Goal: Task Accomplishment & Management: Complete application form

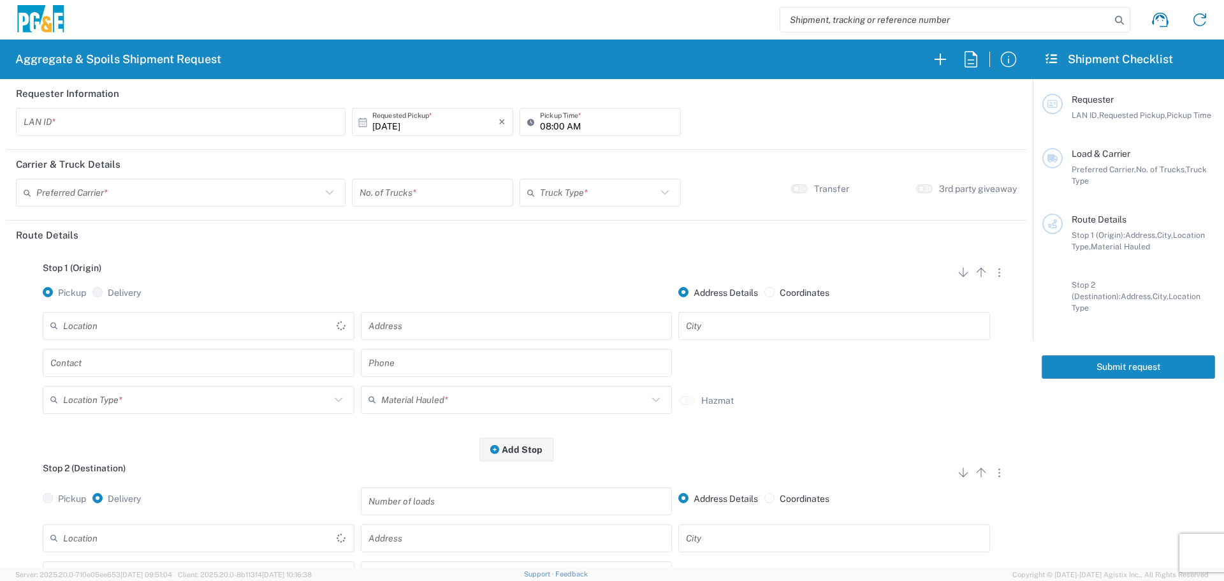
click at [233, 128] on input "text" at bounding box center [181, 122] width 314 height 22
type input "L1WB"
click at [540, 125] on input "08:00 AM" at bounding box center [606, 122] width 133 height 22
type input "06:00 AM"
click at [122, 179] on div "Preferred Carrier *" at bounding box center [181, 193] width 330 height 28
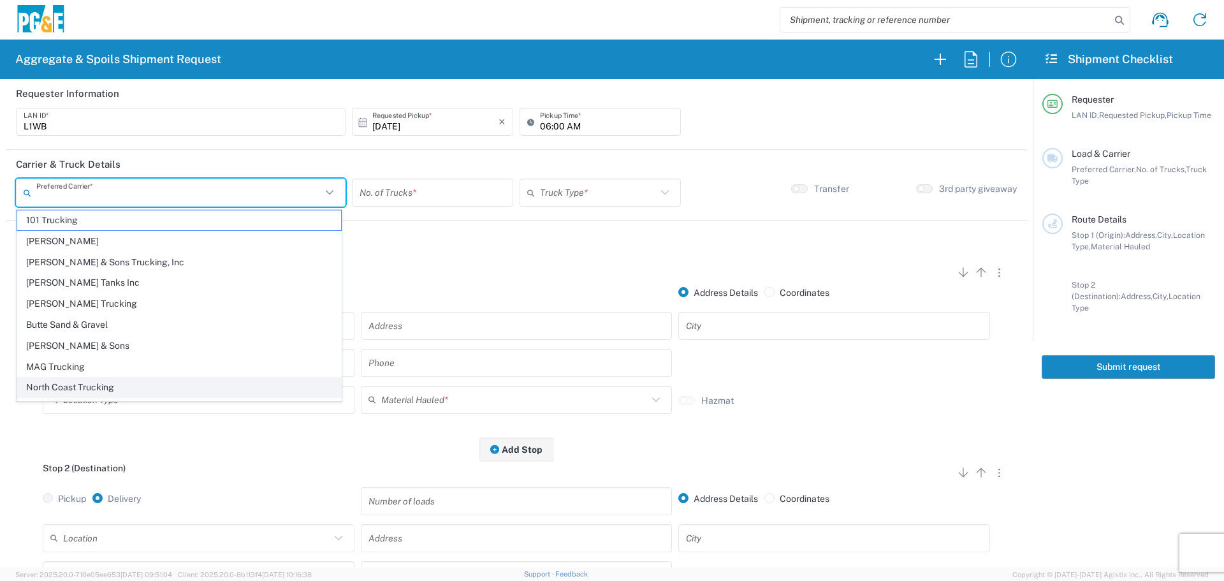
click at [93, 383] on span "North Coast Trucking" at bounding box center [179, 387] width 324 height 20
type input "North Coast Trucking"
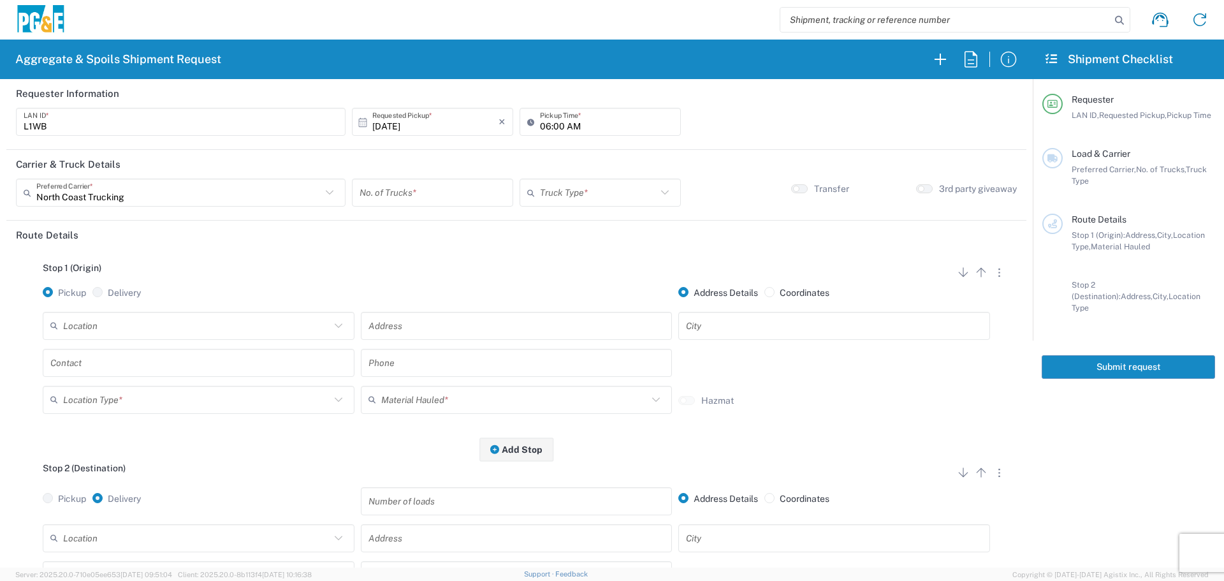
click at [420, 198] on input "number" at bounding box center [433, 193] width 146 height 22
type input "3"
click at [569, 194] on input "text" at bounding box center [598, 193] width 117 height 22
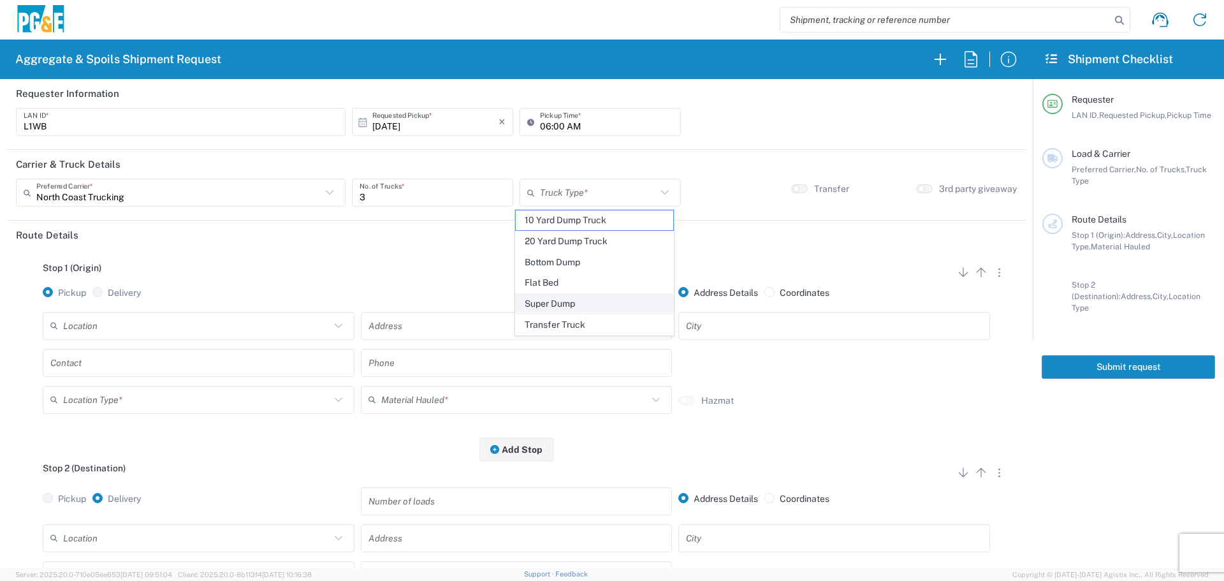
click at [556, 309] on span "Super Dump" at bounding box center [595, 304] width 158 height 20
type input "Super Dump"
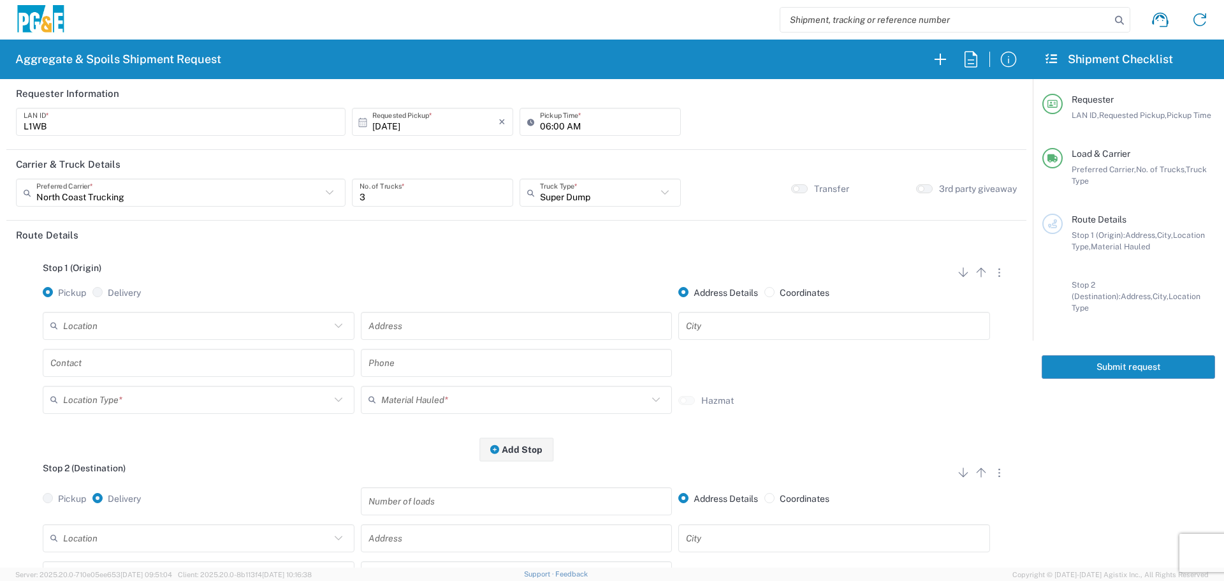
click at [204, 325] on input "text" at bounding box center [196, 325] width 267 height 22
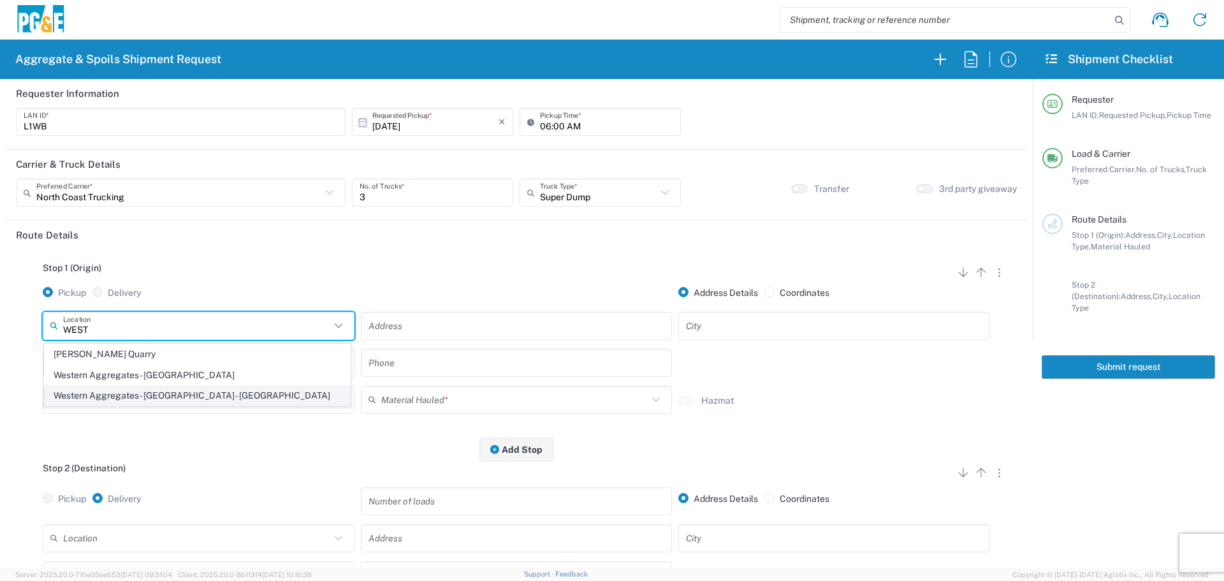
click at [112, 399] on span "Western Aggregates - [GEOGRAPHIC_DATA] - [GEOGRAPHIC_DATA]" at bounding box center [197, 396] width 305 height 20
type input "Western Aggregates - [GEOGRAPHIC_DATA] - [GEOGRAPHIC_DATA]"
type input "[STREET_ADDRESS]"
type input "[GEOGRAPHIC_DATA]"
type input "Quarry"
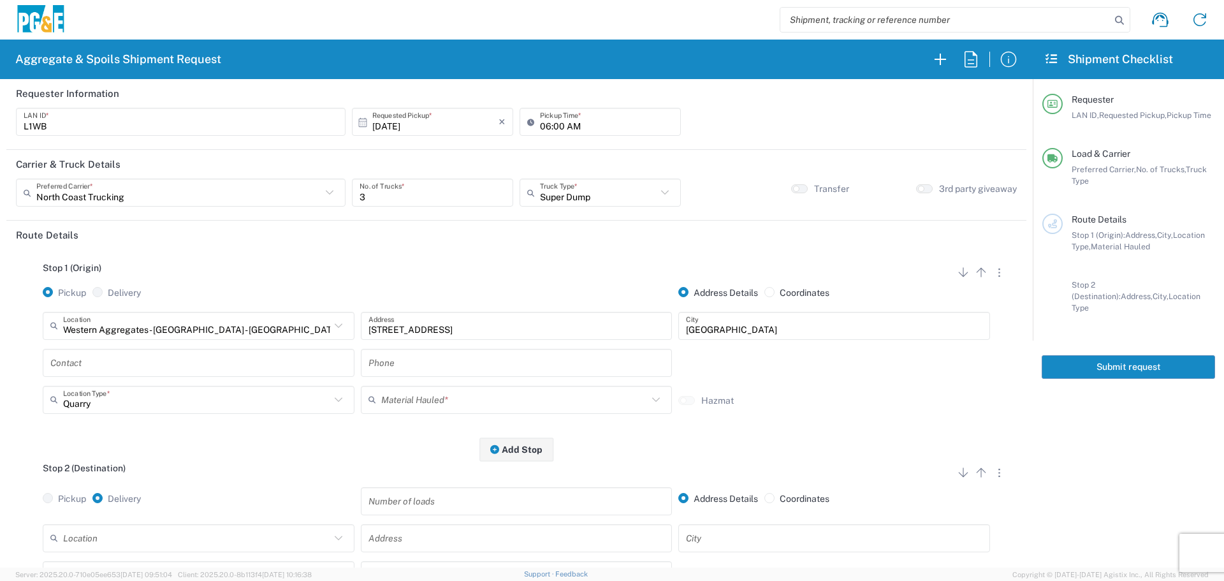
click at [406, 405] on input "text" at bounding box center [514, 399] width 267 height 22
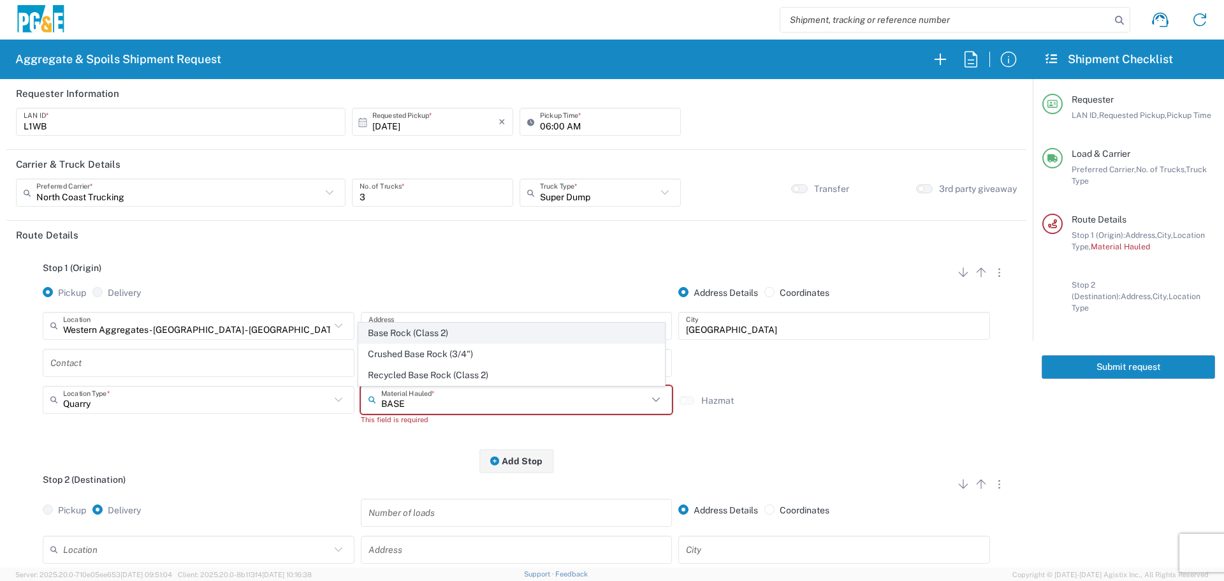
click at [439, 338] on span "Base Rock (Class 2)" at bounding box center [511, 333] width 305 height 20
type input "Base Rock (Class 2)"
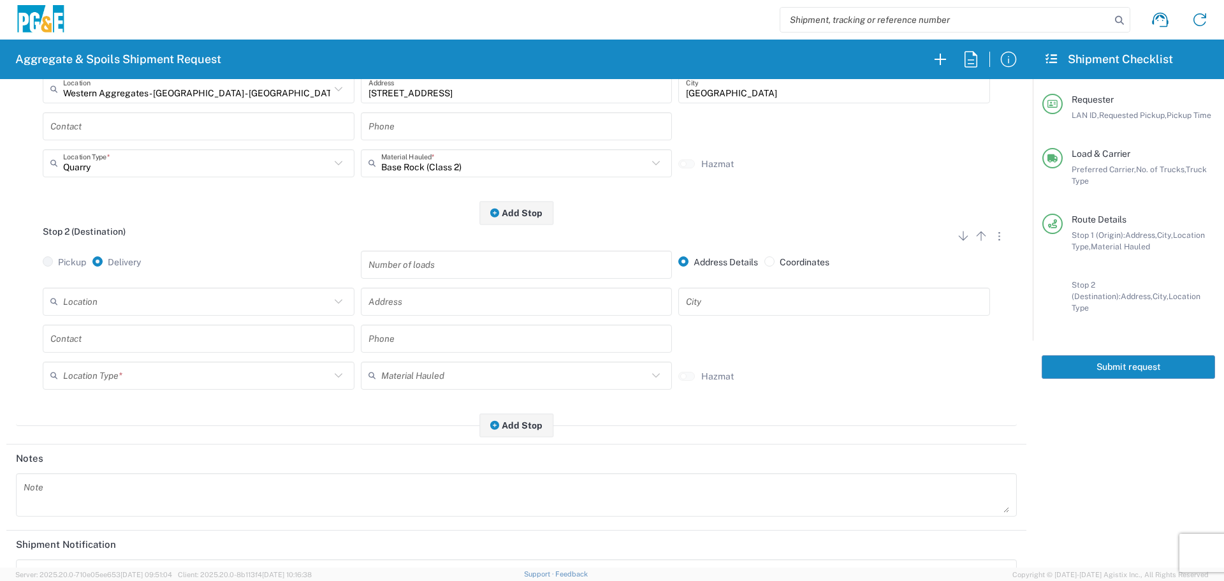
scroll to position [255, 0]
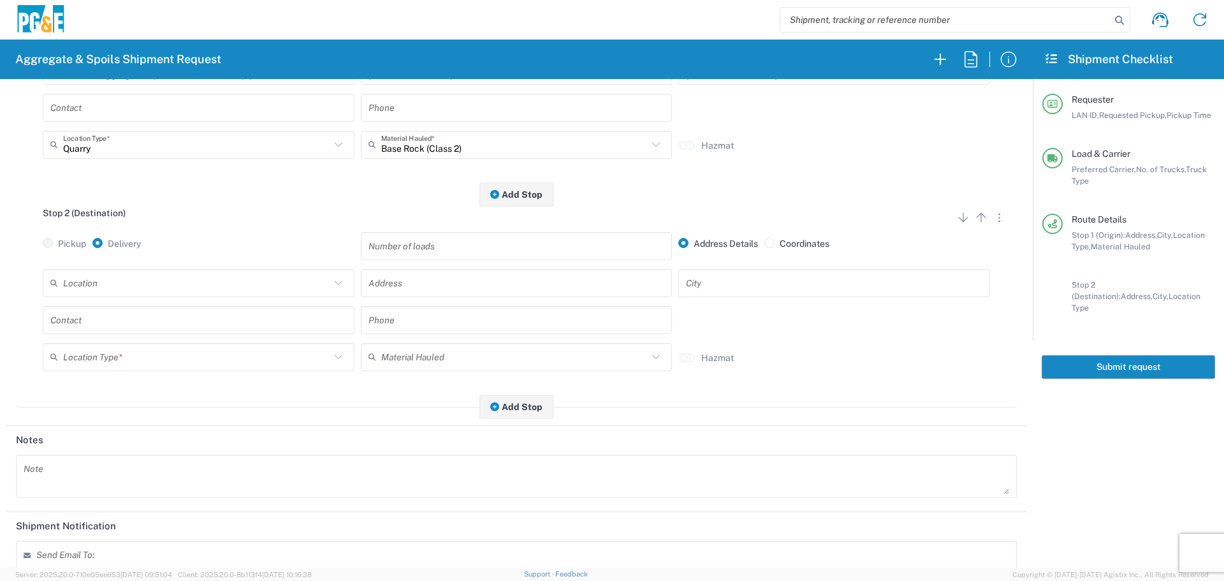
click at [196, 292] on input "text" at bounding box center [196, 283] width 267 height 22
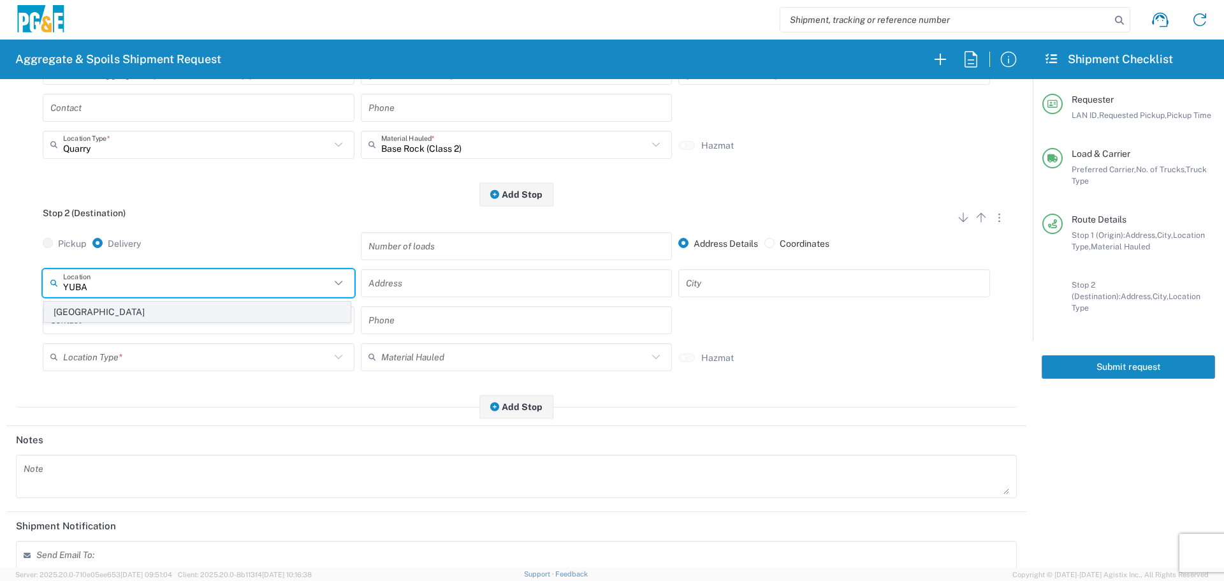
click at [184, 307] on span "[GEOGRAPHIC_DATA]" at bounding box center [197, 312] width 305 height 20
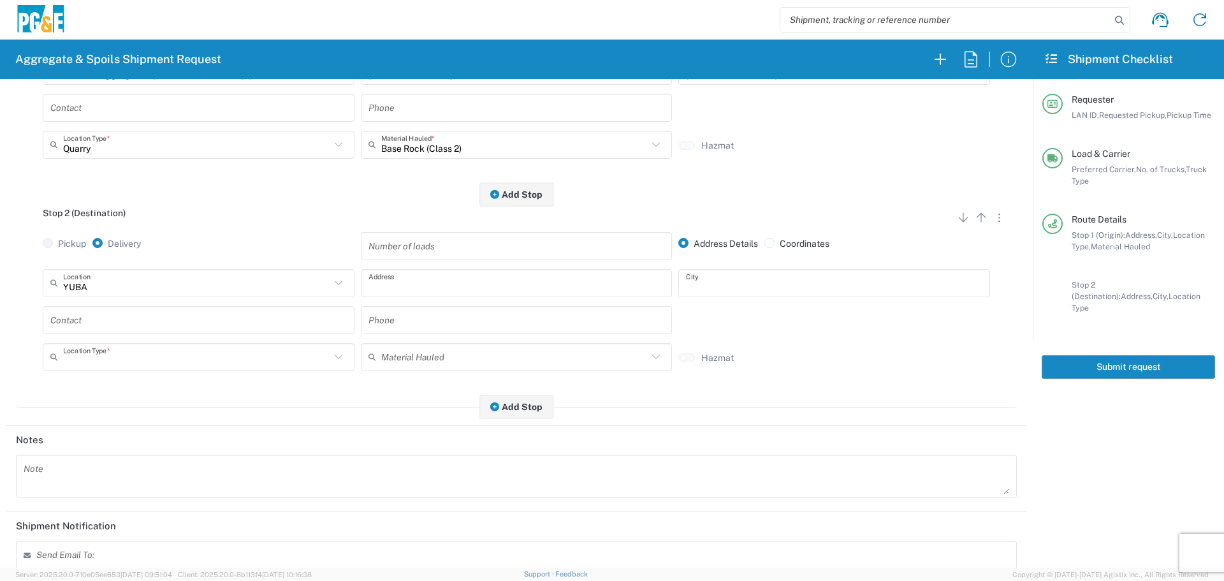
type input "[GEOGRAPHIC_DATA]"
type input "[STREET_ADDRESS]"
type input "[GEOGRAPHIC_DATA]"
type input "Business No Loading Dock"
click at [163, 324] on input "text" at bounding box center [198, 320] width 297 height 22
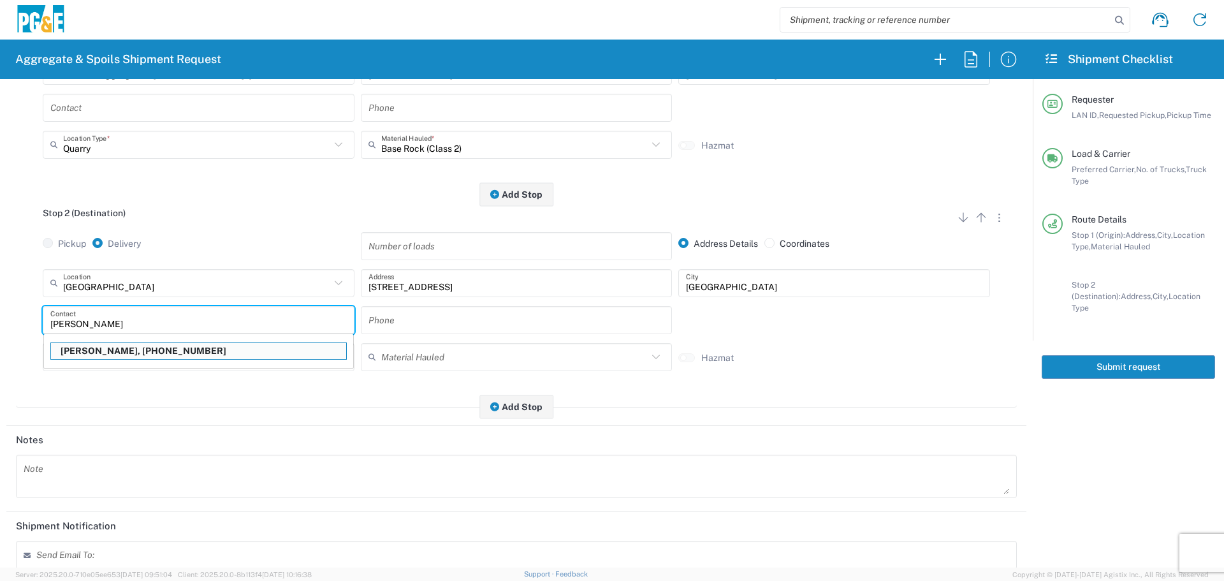
type input "[PERSON_NAME]"
type input "[PHONE_NUMBER]"
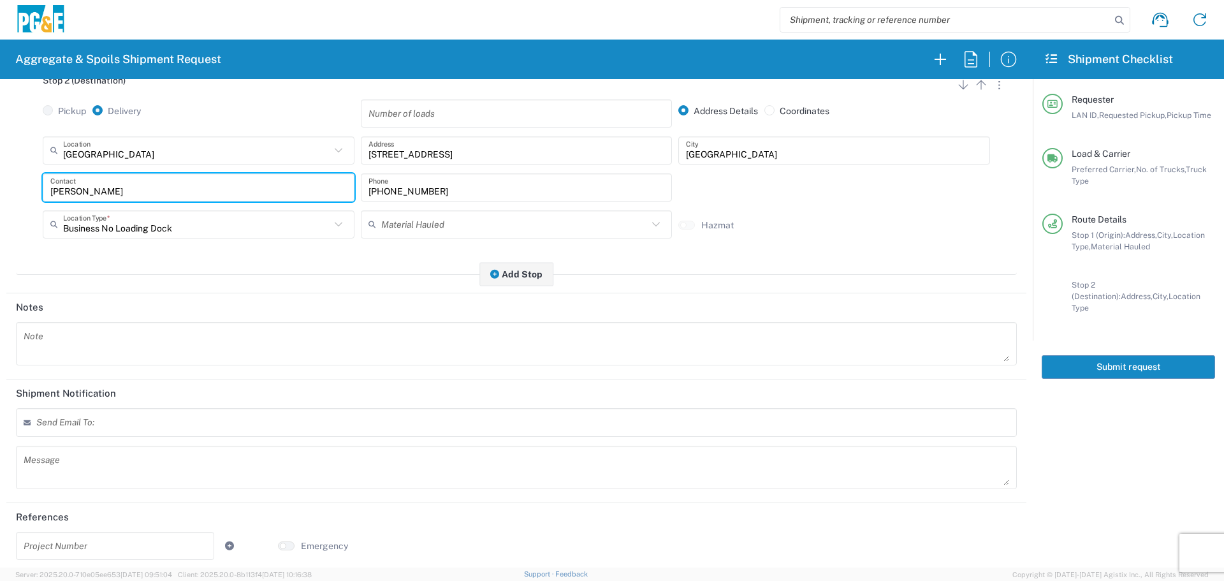
scroll to position [395, 0]
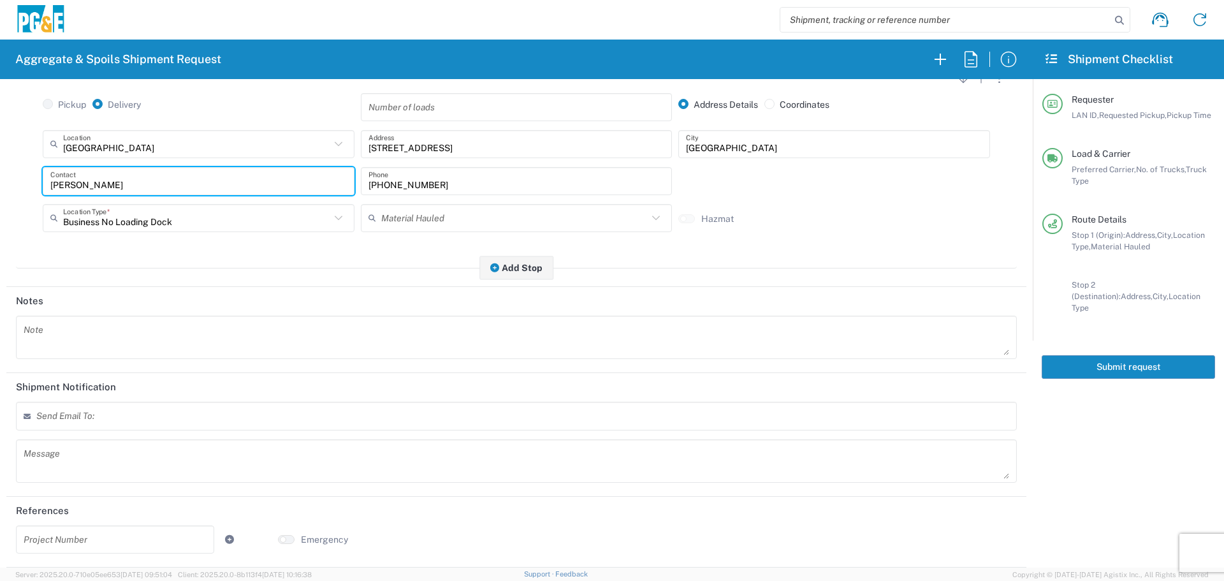
type input "[PERSON_NAME]"
click at [73, 415] on input "text" at bounding box center [99, 420] width 112 height 11
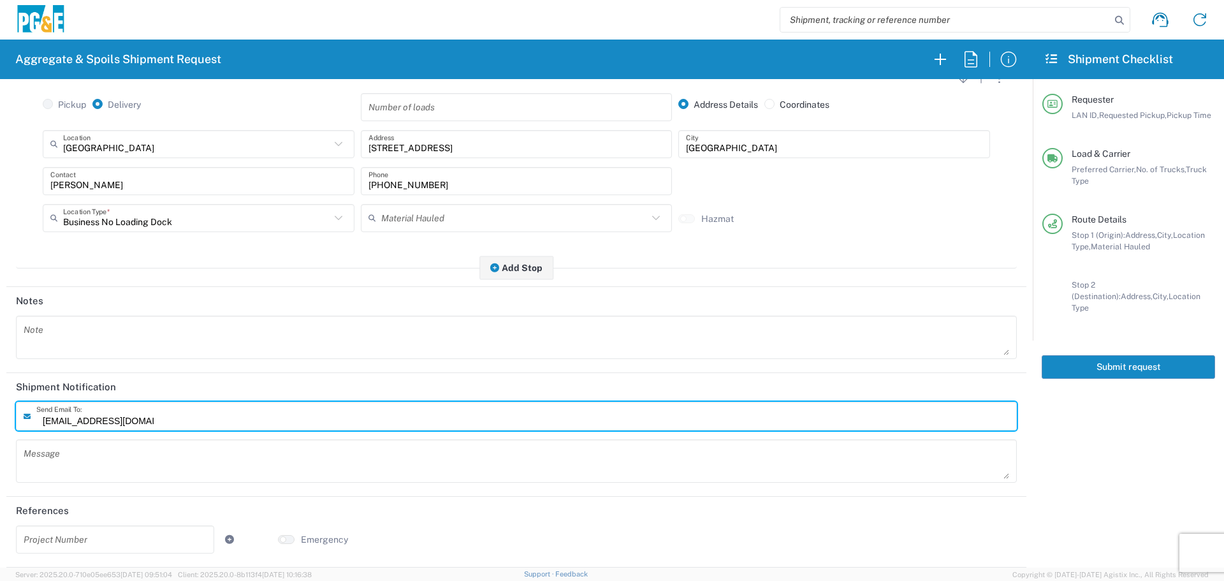
type input "[EMAIL_ADDRESS][DOMAIN_NAME]"
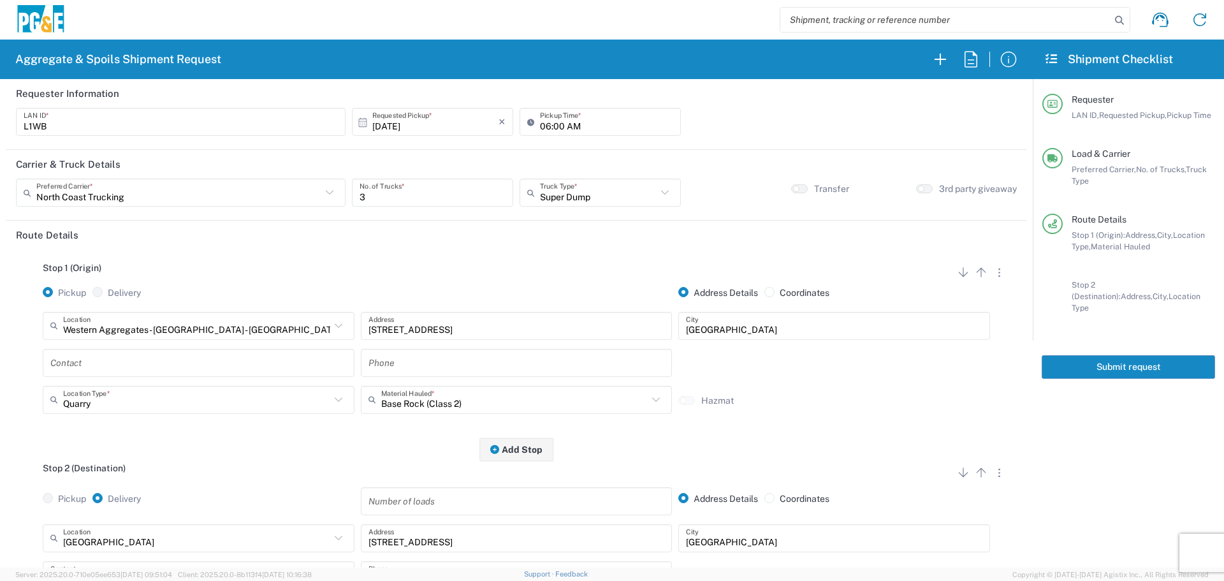
click at [1122, 355] on button "Submit request" at bounding box center [1128, 367] width 173 height 24
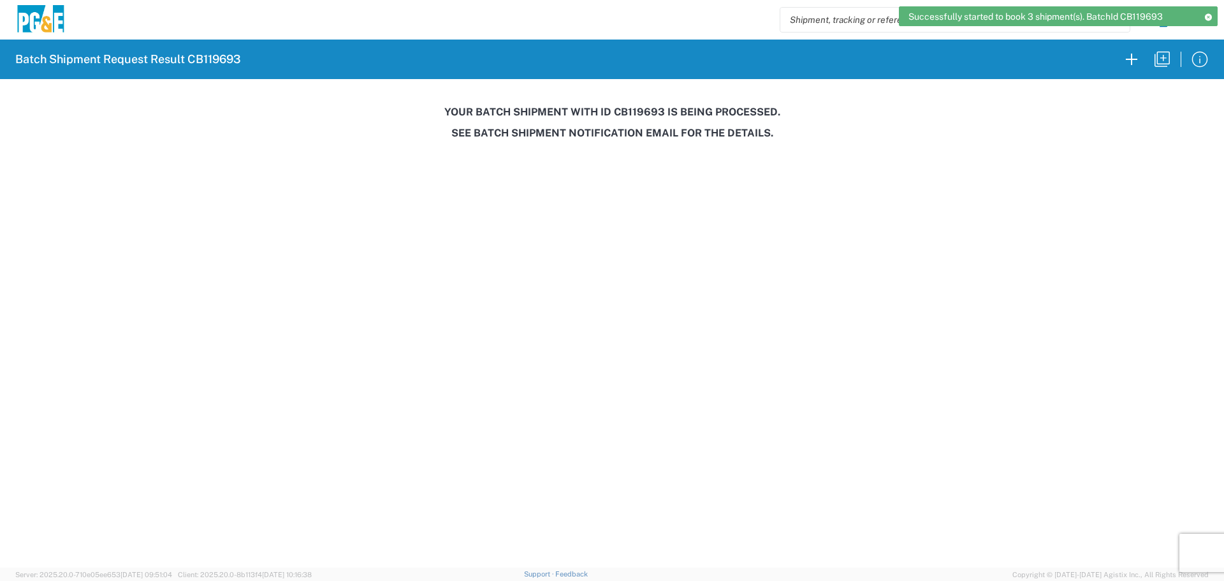
click at [640, 115] on h3 "Your batch shipment with id CB119693 is being processed." at bounding box center [612, 112] width 1206 height 12
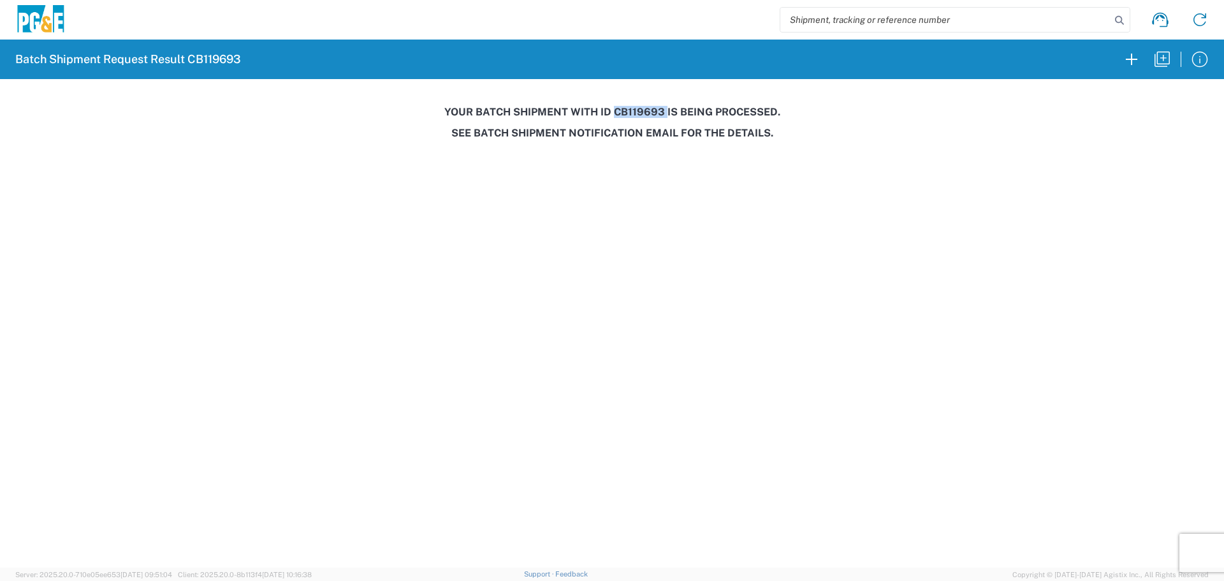
copy h3 "CB119693"
